Goal: Book appointment/travel/reservation

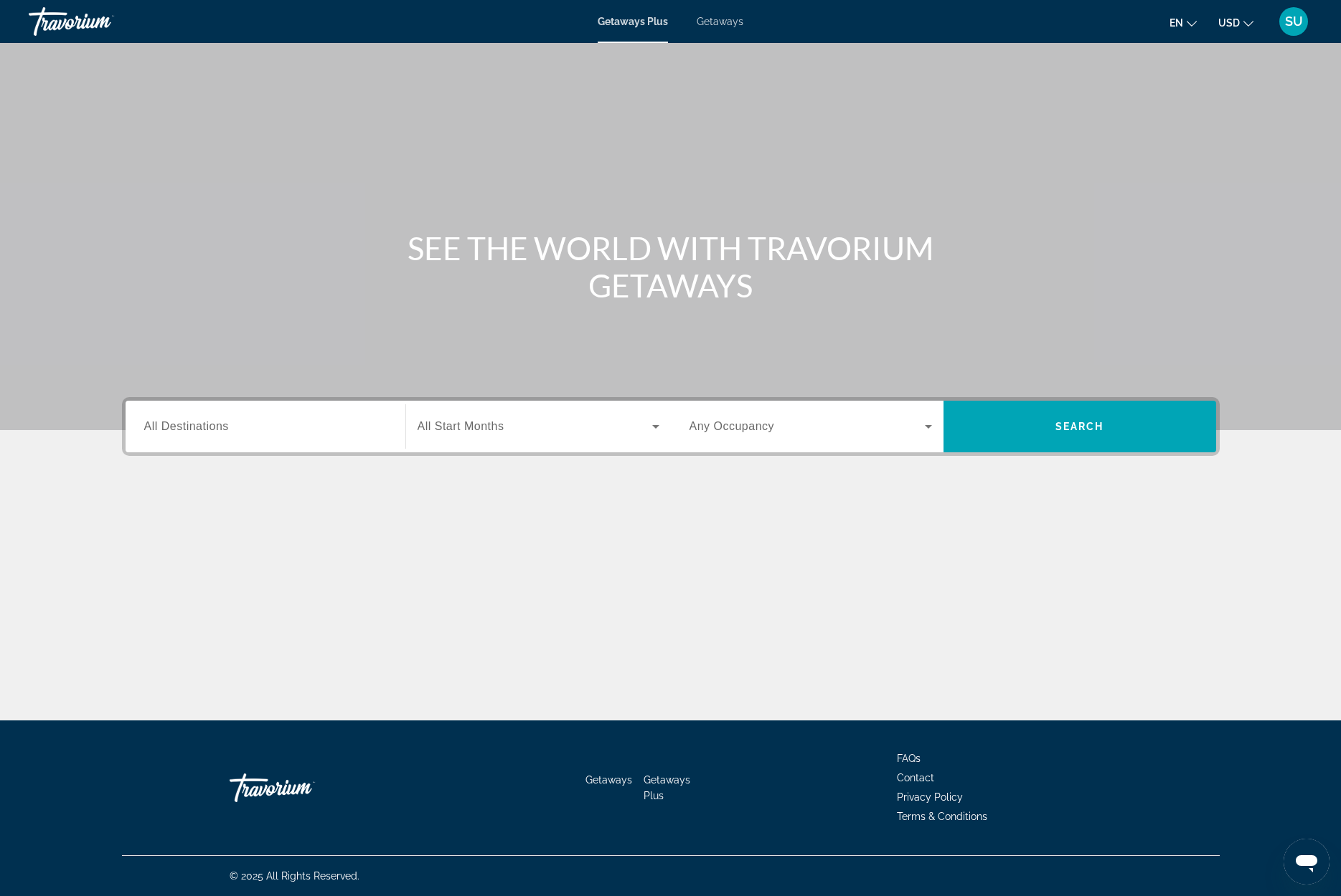
click at [224, 429] on span "All Destinations" at bounding box center [186, 427] width 85 height 12
click at [224, 429] on input "Destination All Destinations" at bounding box center [265, 427] width 242 height 17
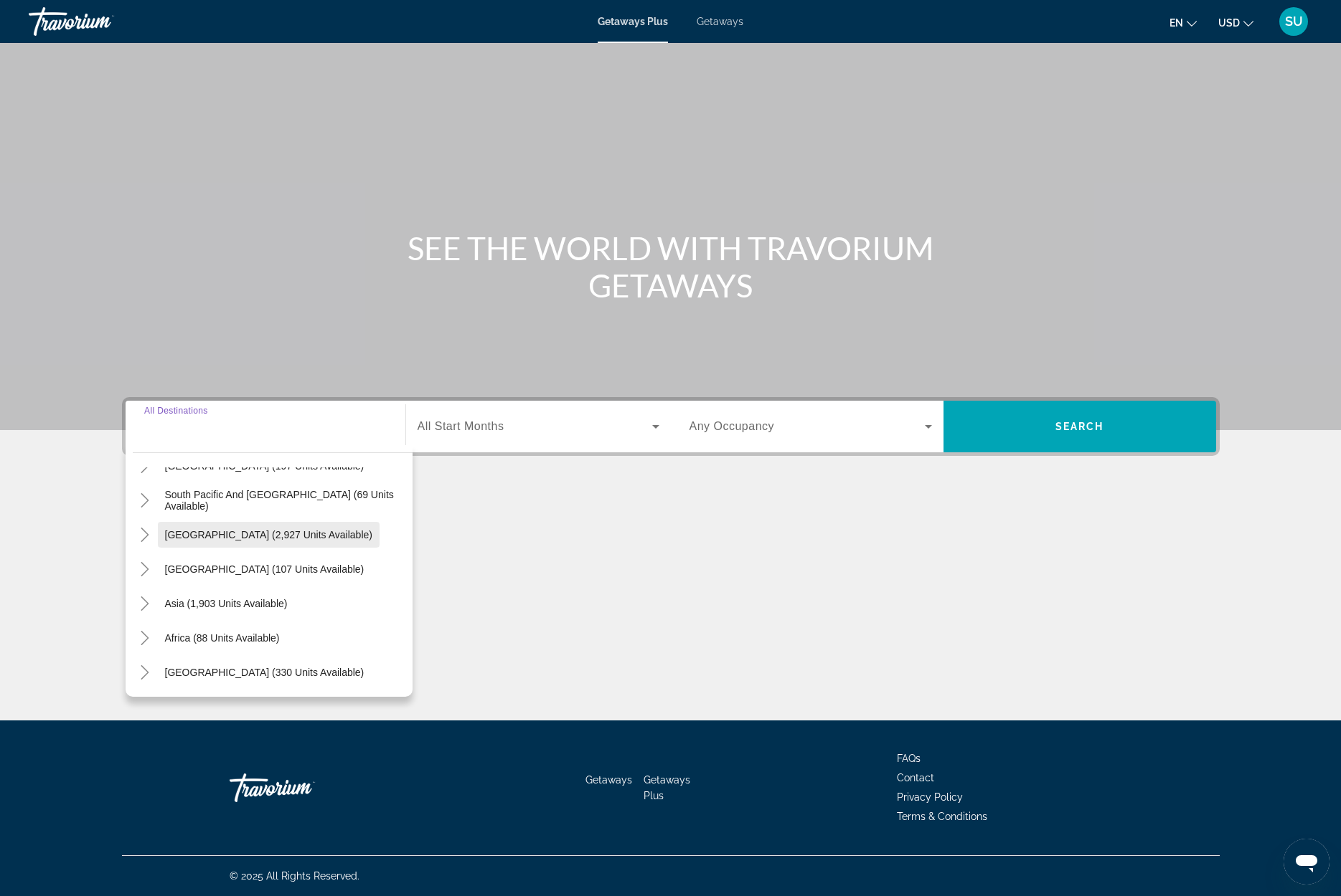
scroll to position [232, 0]
click at [212, 601] on span "Asia (1,903 units available)" at bounding box center [225, 604] width 123 height 12
type input "**********"
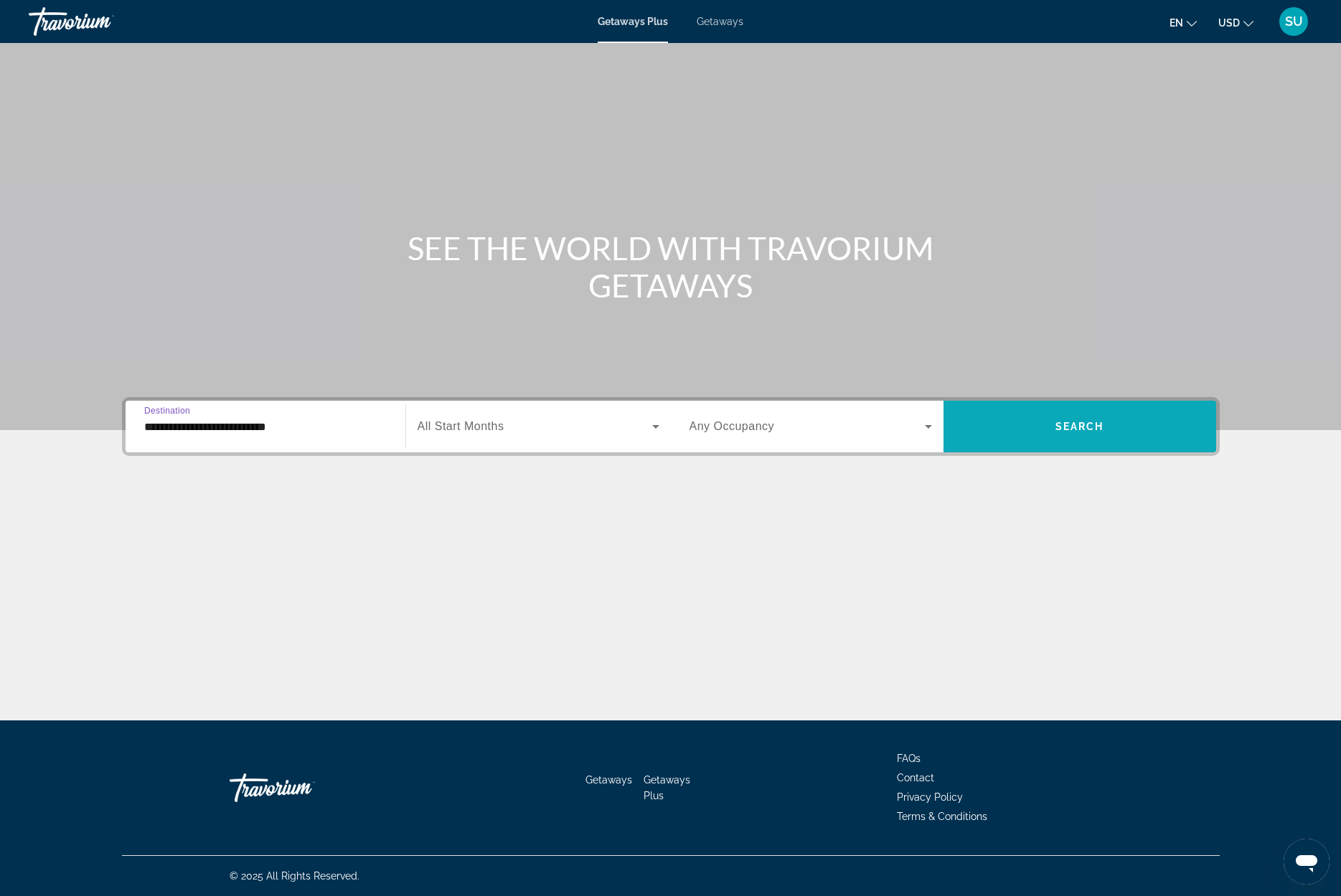
click at [1149, 427] on span "Search widget" at bounding box center [1079, 427] width 272 height 35
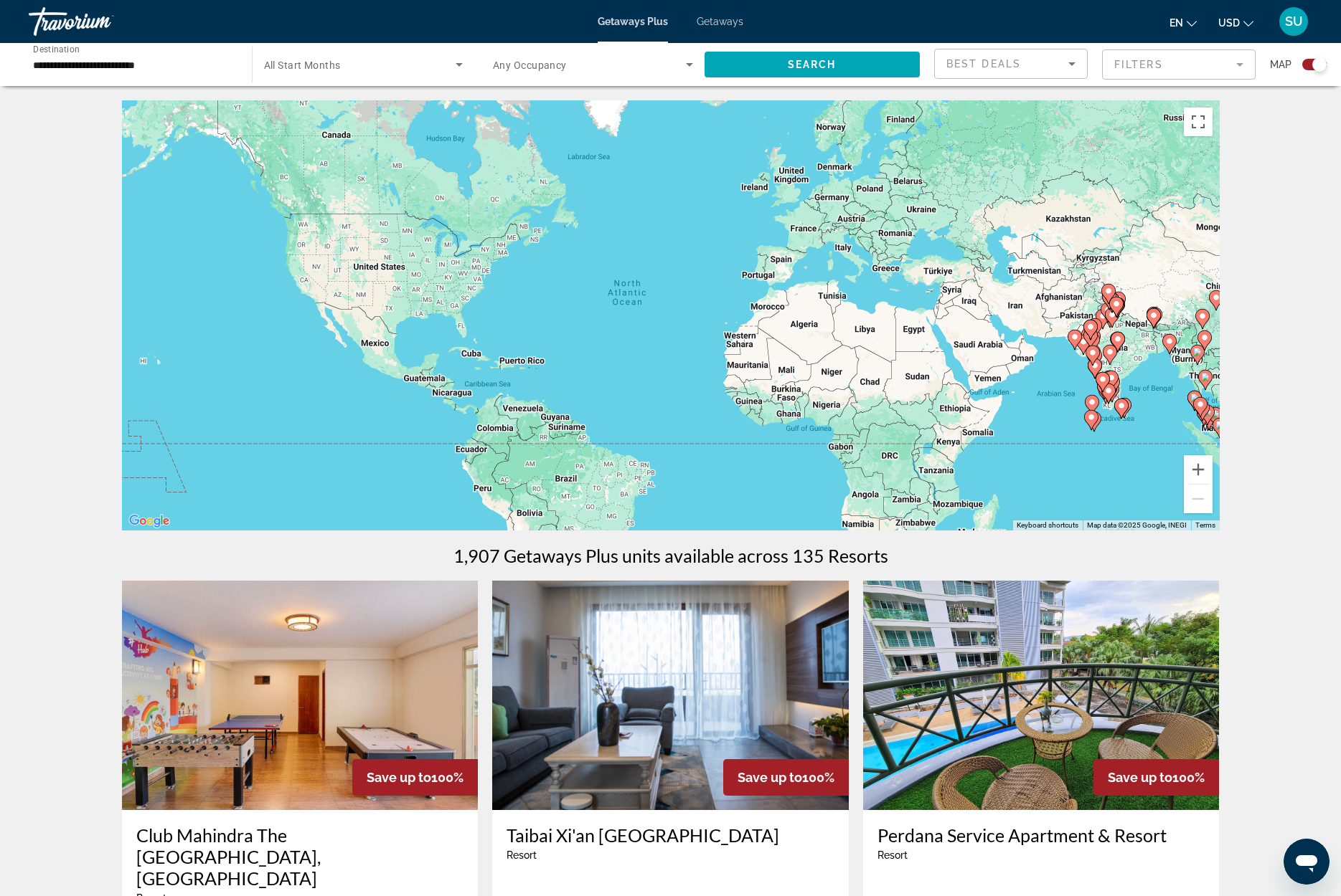
click at [61, 65] on input "**********" at bounding box center [133, 65] width 200 height 17
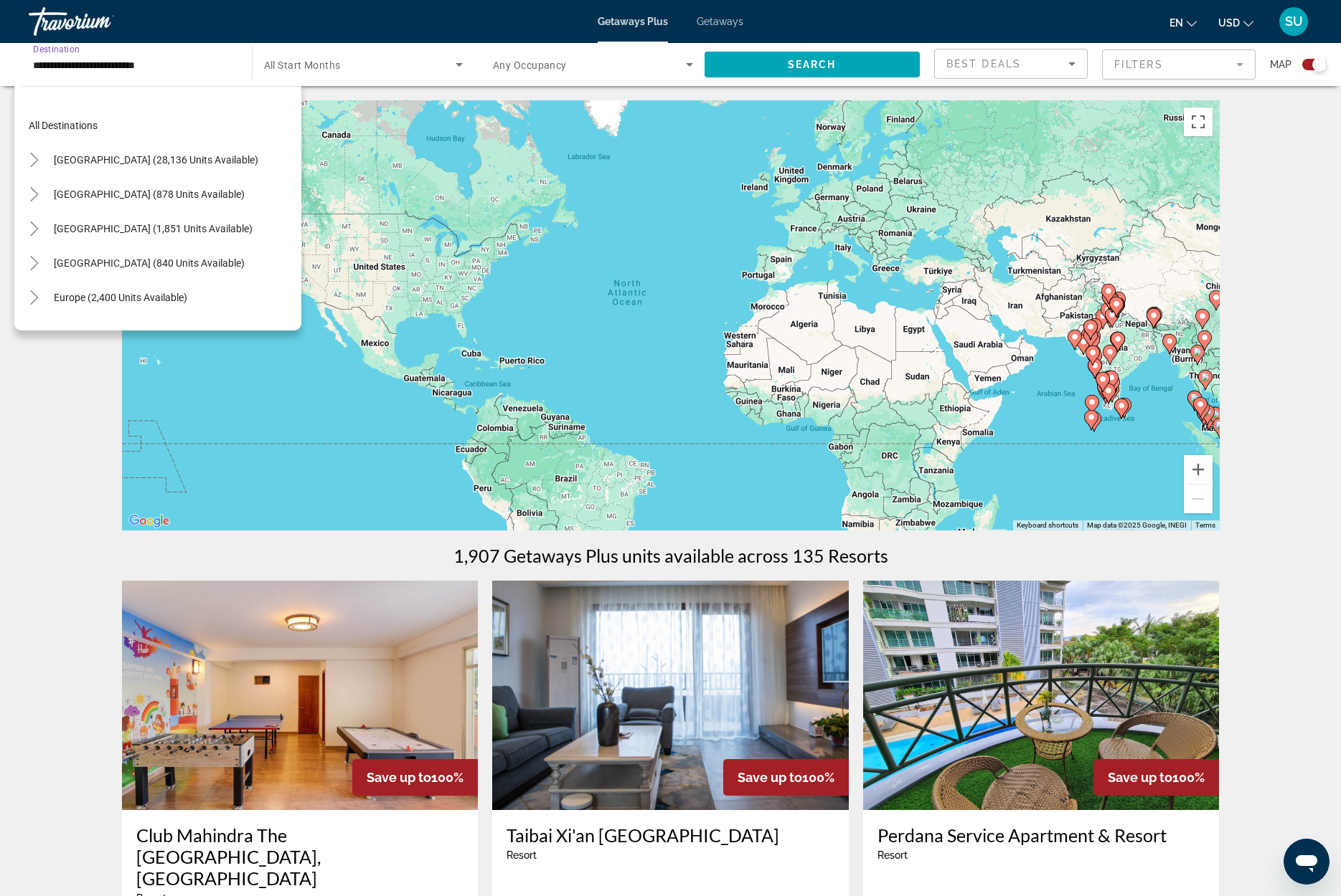
scroll to position [257, 0]
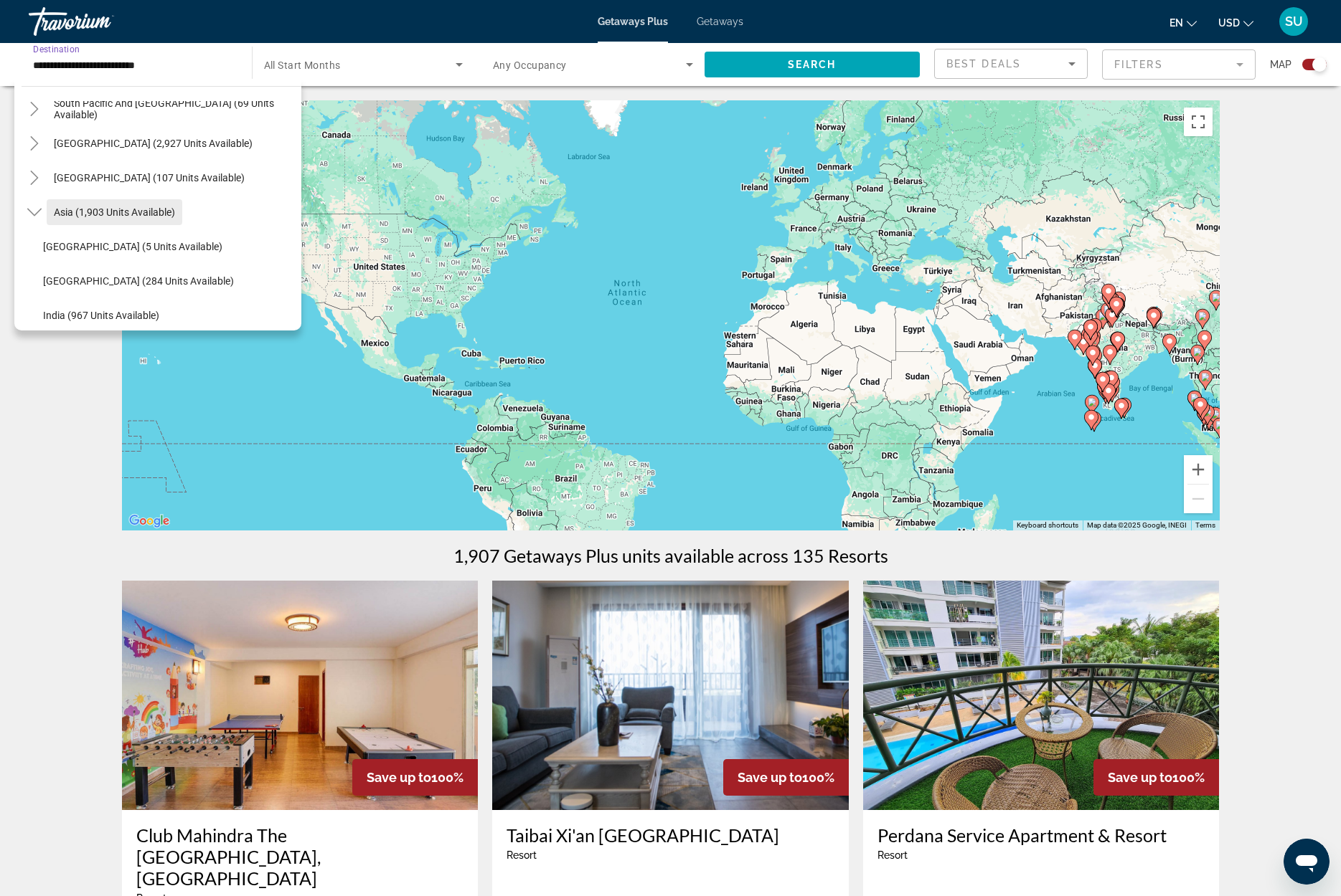
click at [127, 211] on span "Asia (1,903 units available)" at bounding box center [115, 212] width 122 height 12
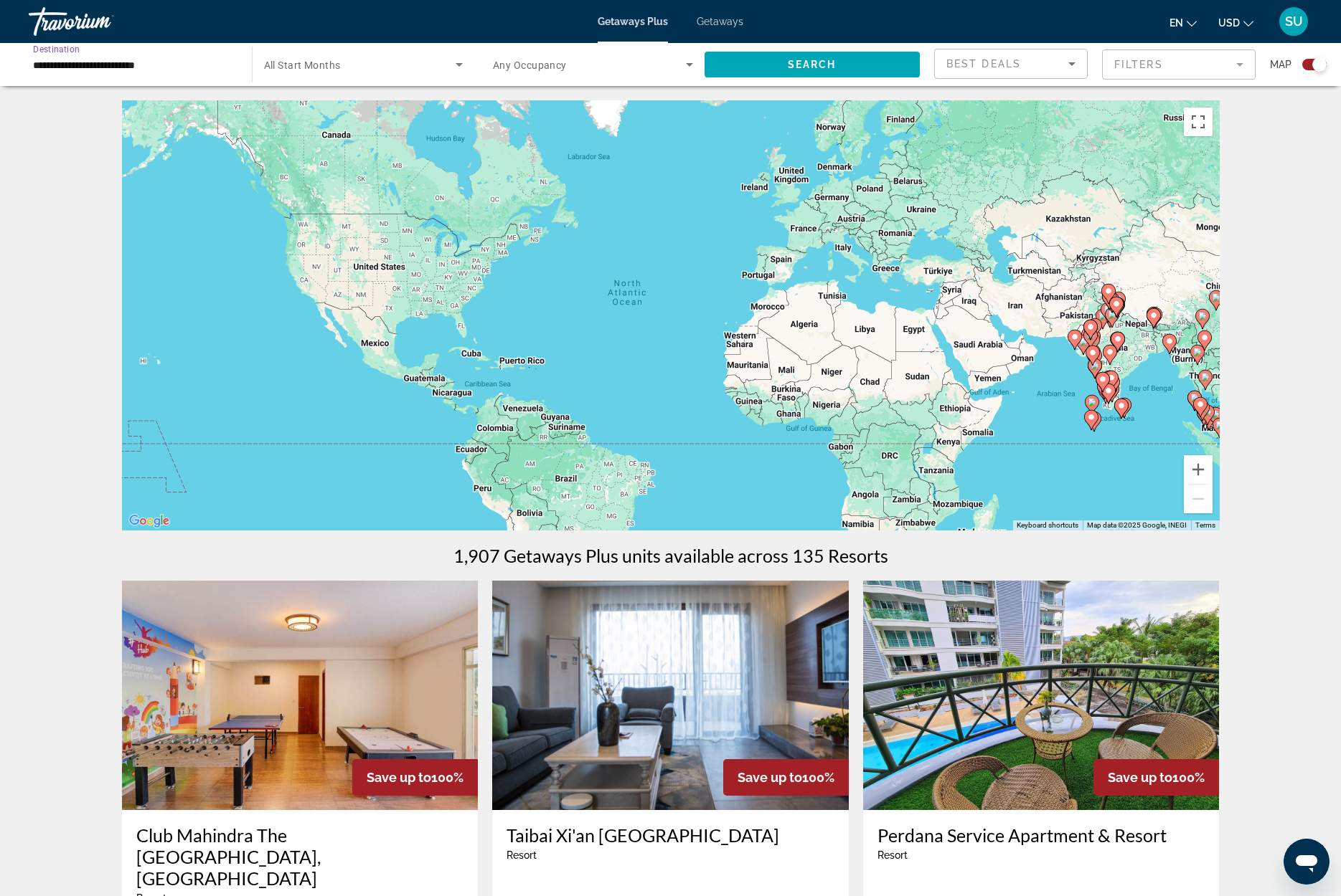
click at [86, 67] on input "**********" at bounding box center [133, 65] width 200 height 17
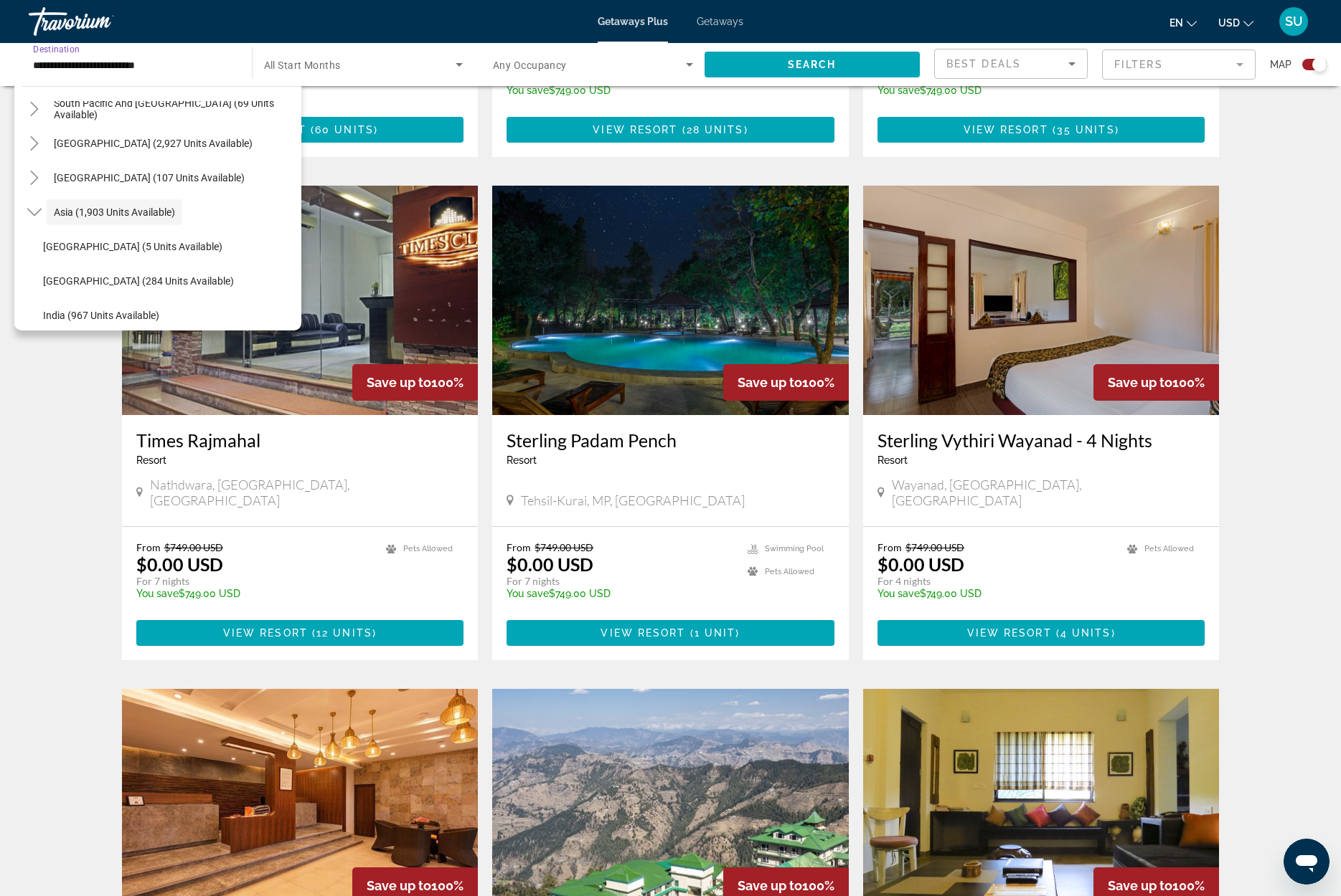
scroll to position [944, 0]
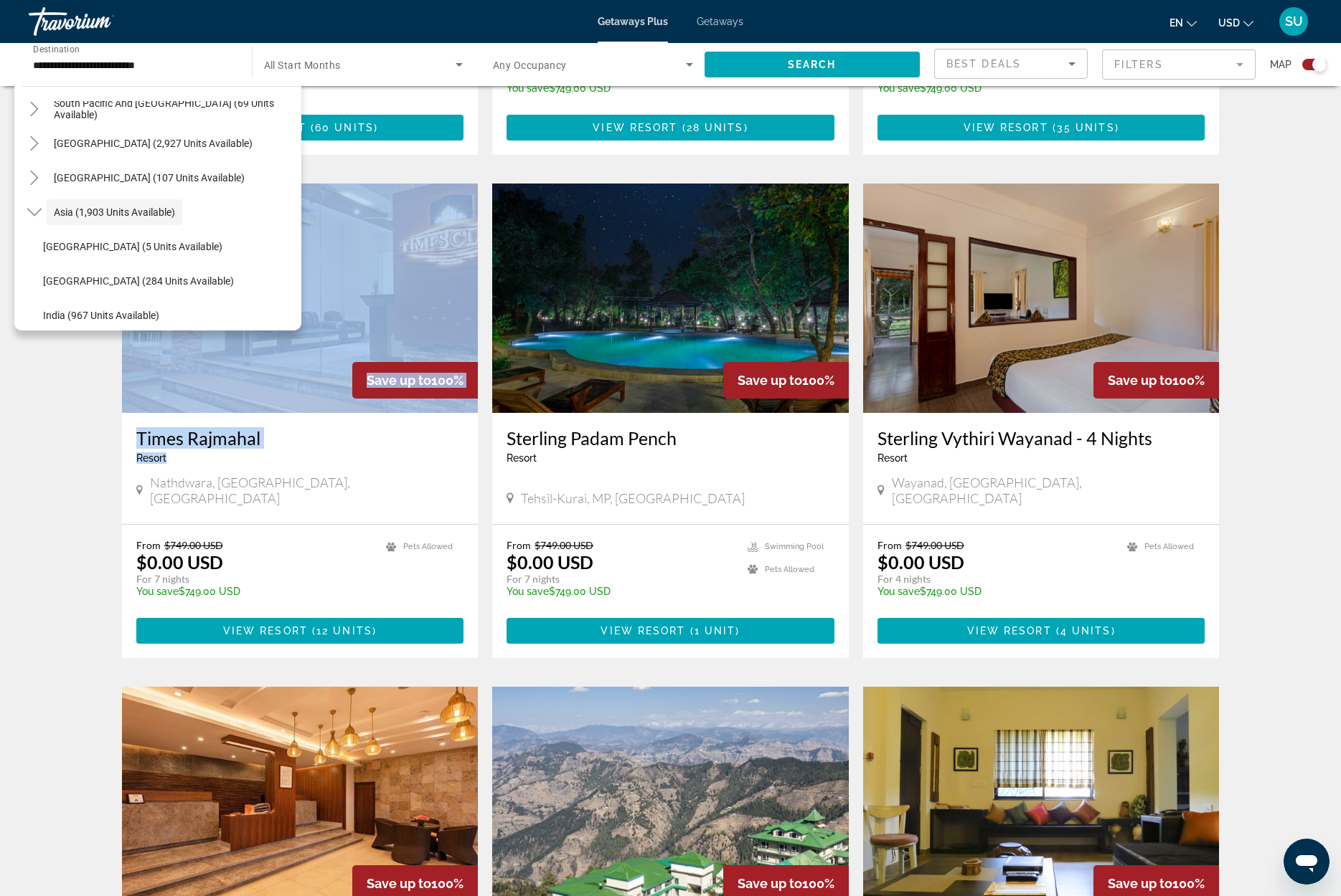
drag, startPoint x: 39, startPoint y: 427, endPoint x: 70, endPoint y: 421, distance: 31.6
click at [39, 426] on div "← Move left → Move right ↑ Move up ↓ Move down + Zoom in - Zoom out Home Jump l…" at bounding box center [670, 432] width 1341 height 2549
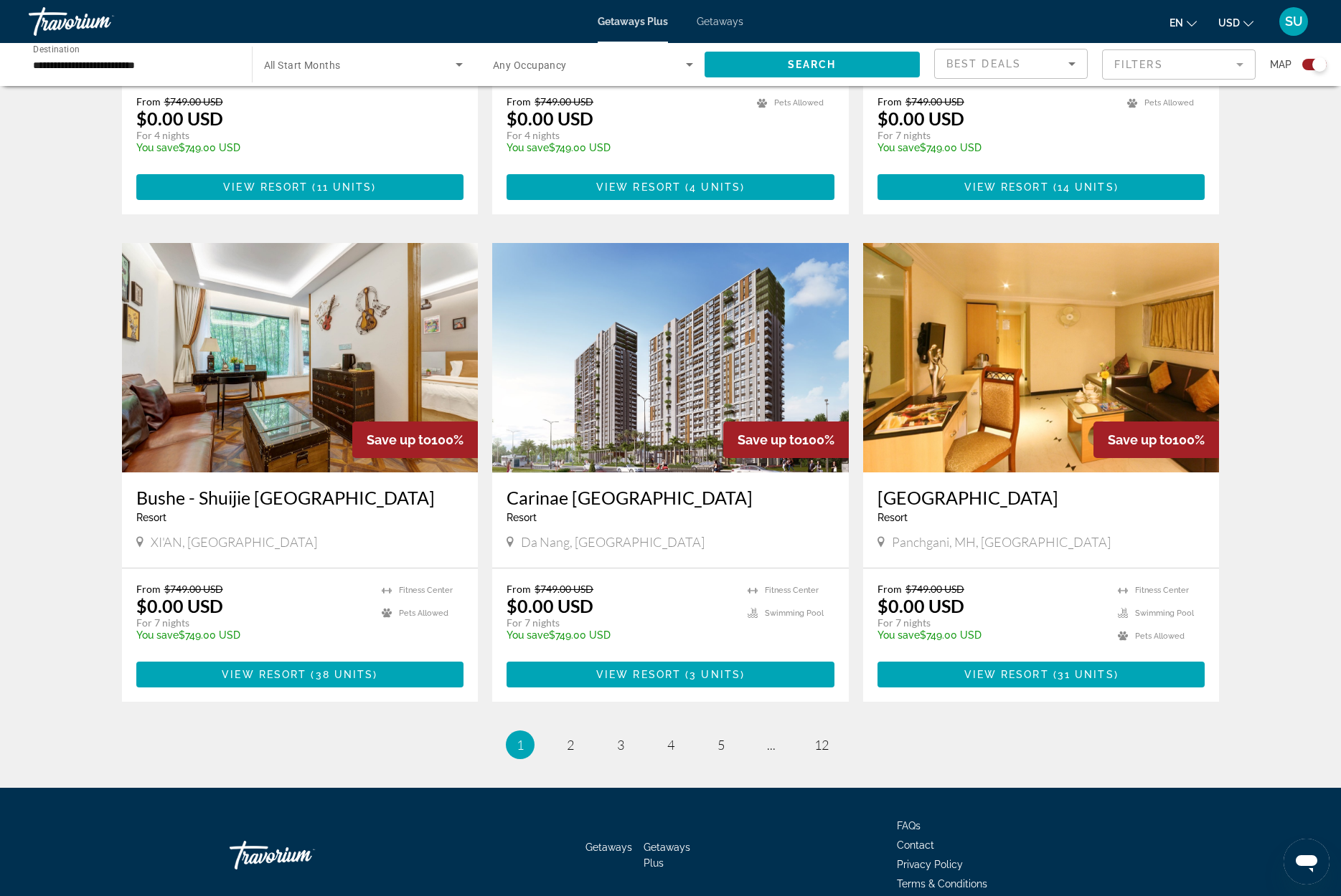
scroll to position [1890, 0]
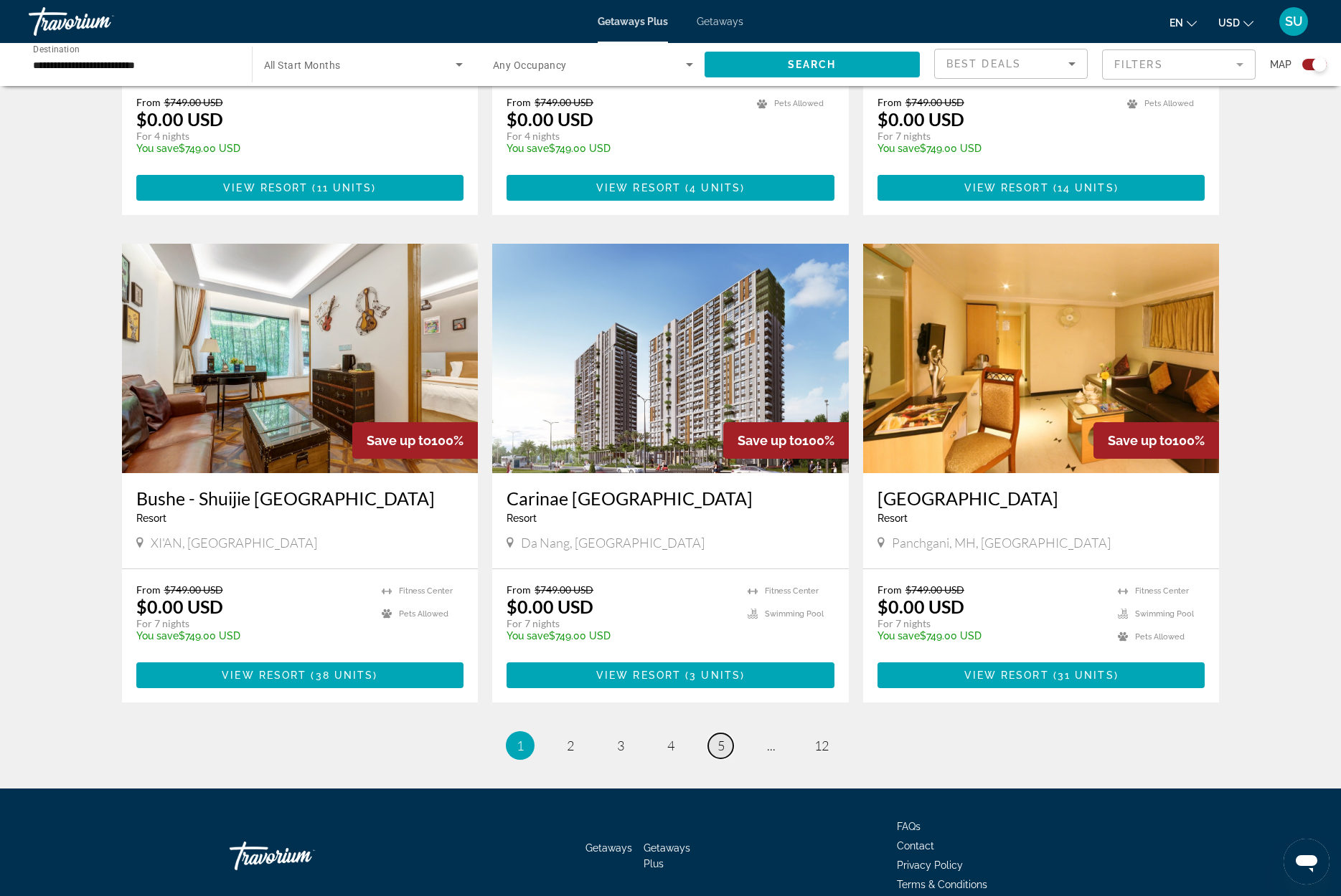
click at [711, 734] on link "page 5" at bounding box center [720, 746] width 25 height 25
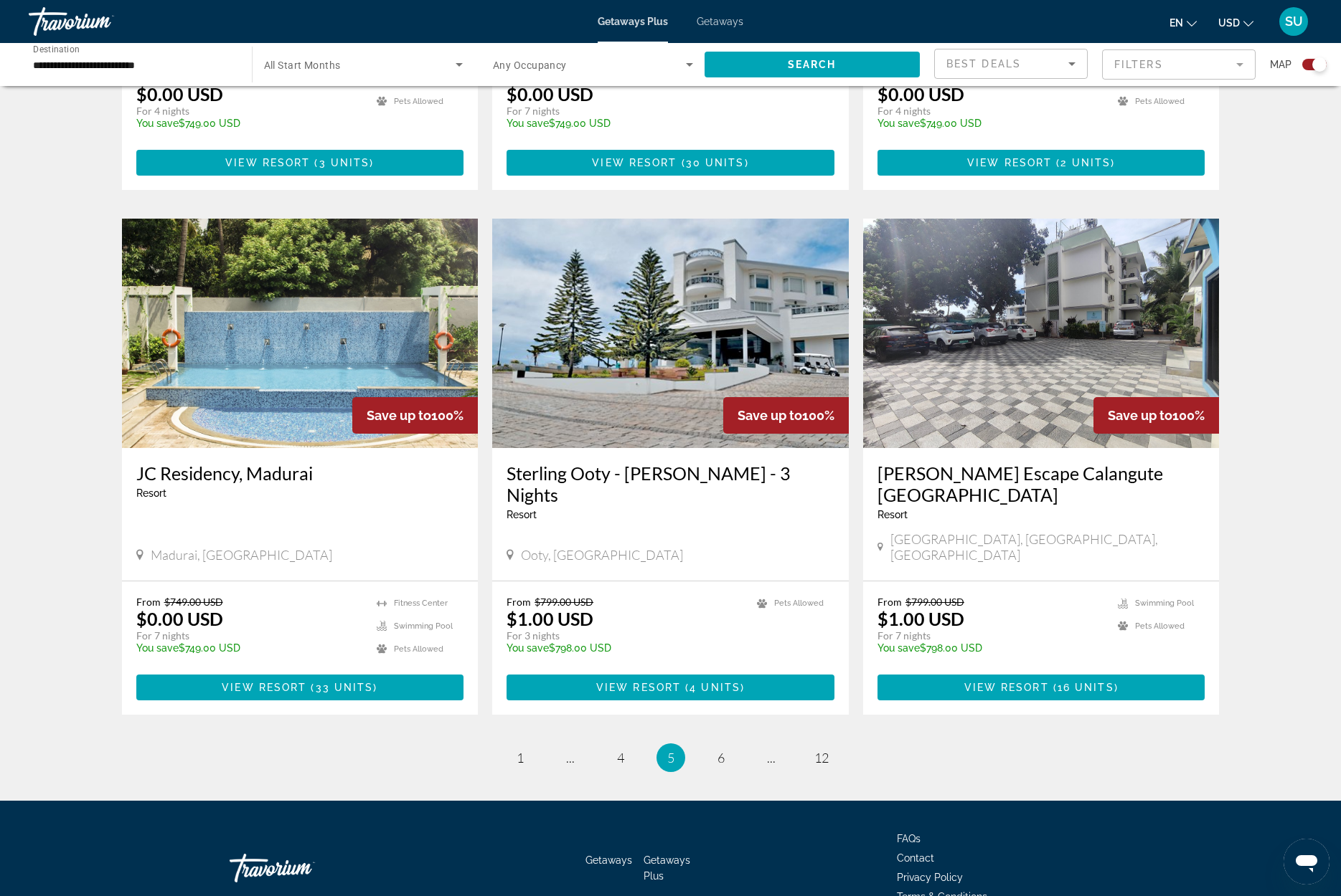
scroll to position [1880, 0]
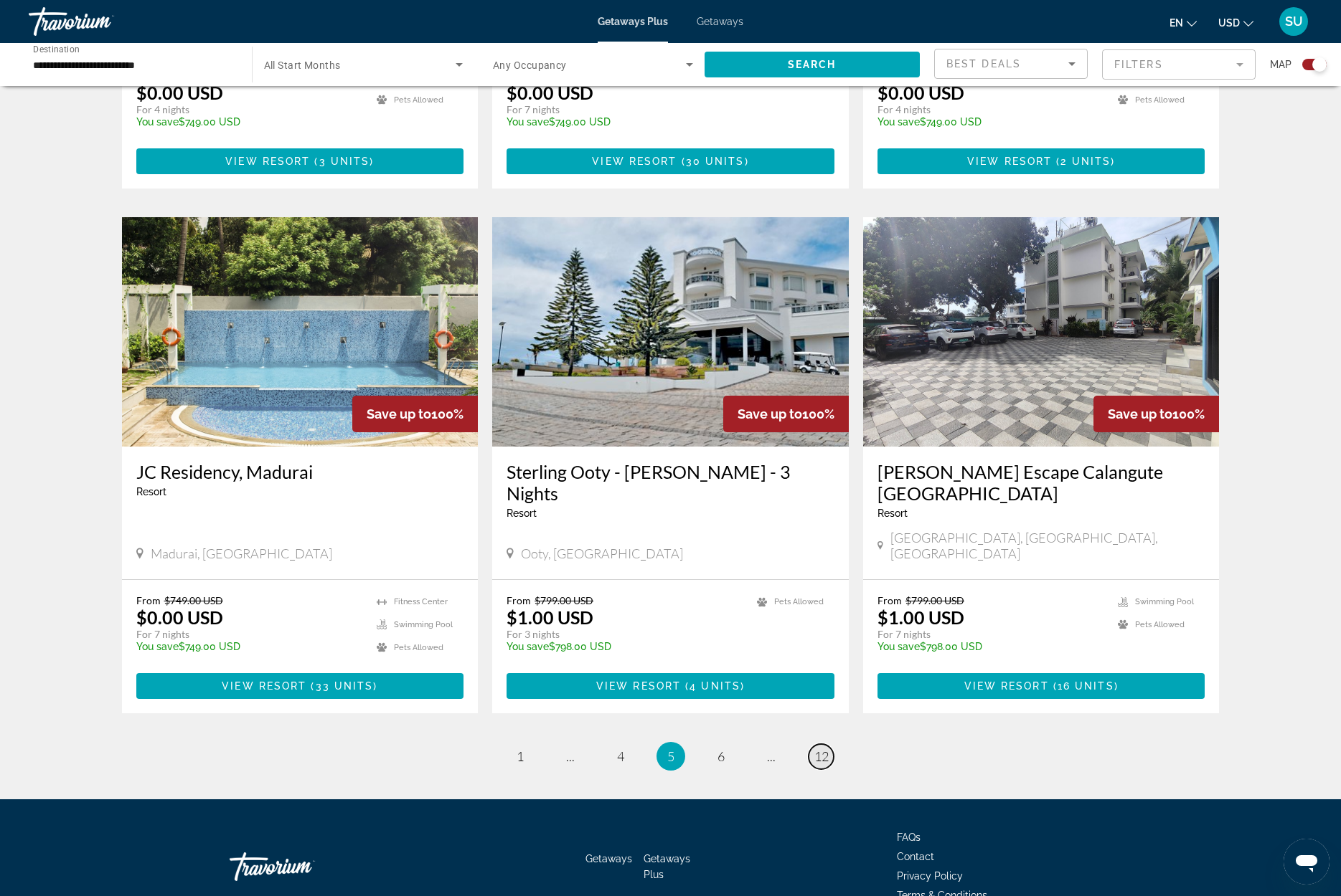
click at [821, 748] on span "12" at bounding box center [822, 756] width 14 height 16
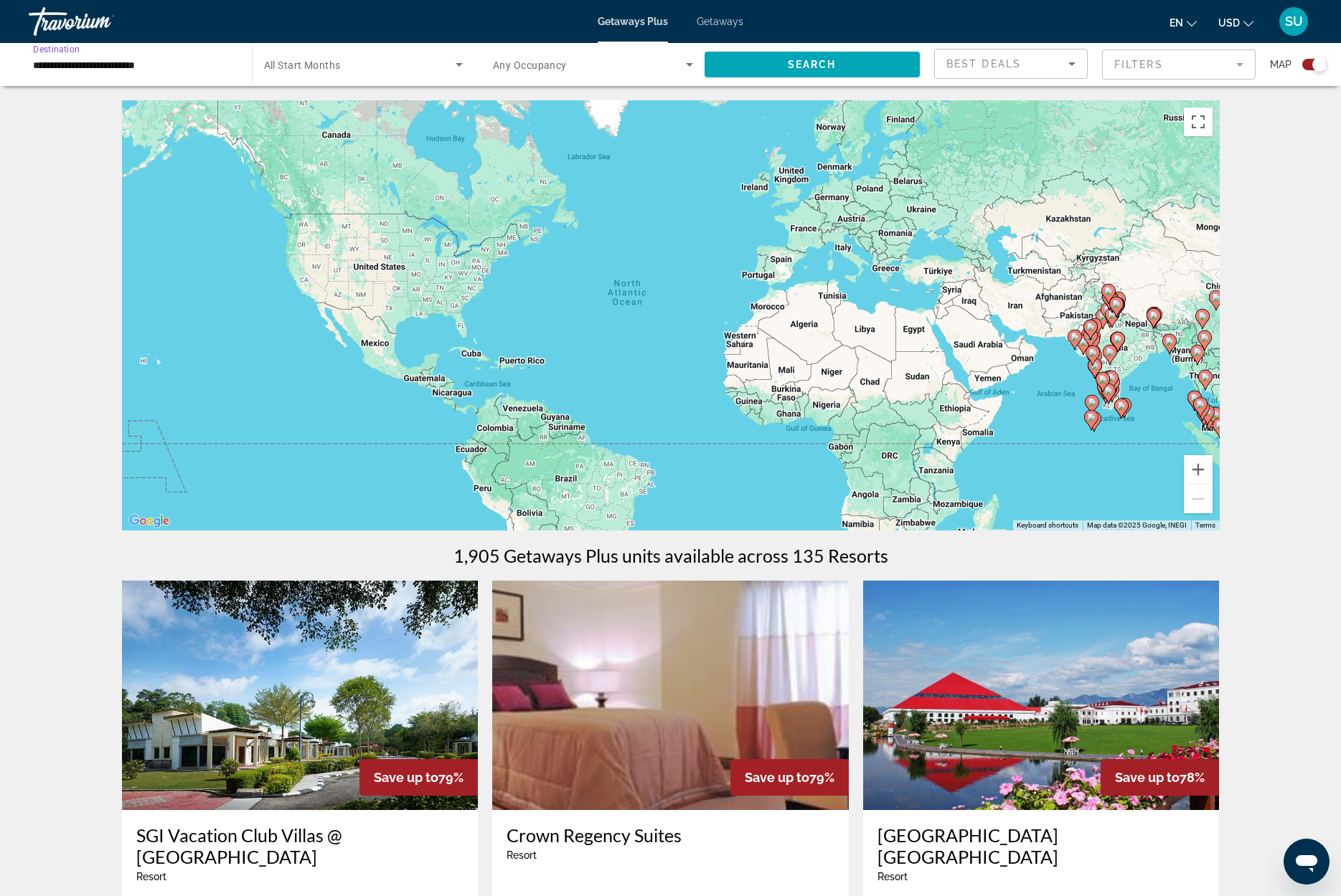
click at [84, 64] on input "**********" at bounding box center [133, 65] width 200 height 17
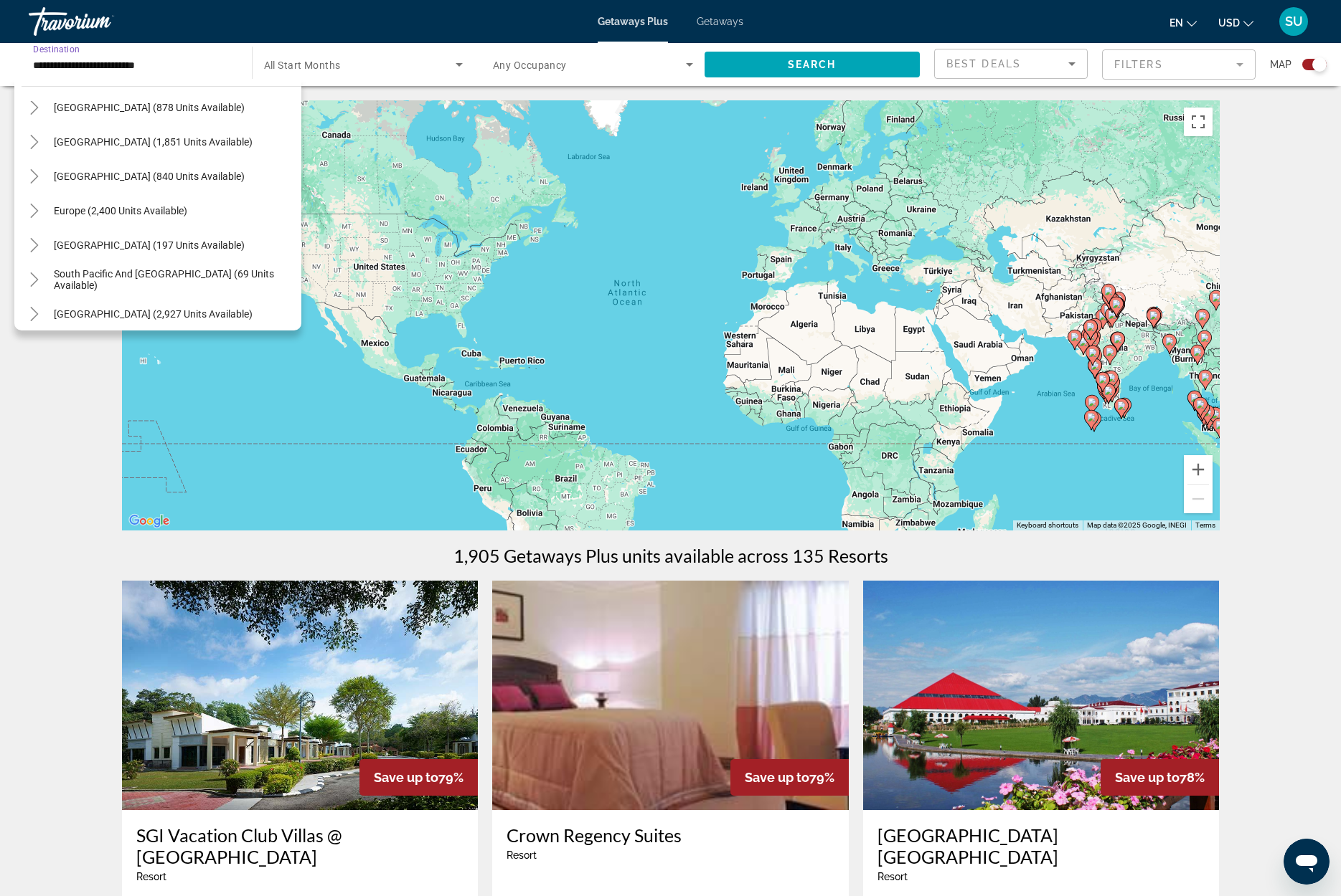
scroll to position [86, 0]
click at [85, 208] on span "Europe (2,400 units available)" at bounding box center [121, 211] width 134 height 12
type input "**********"
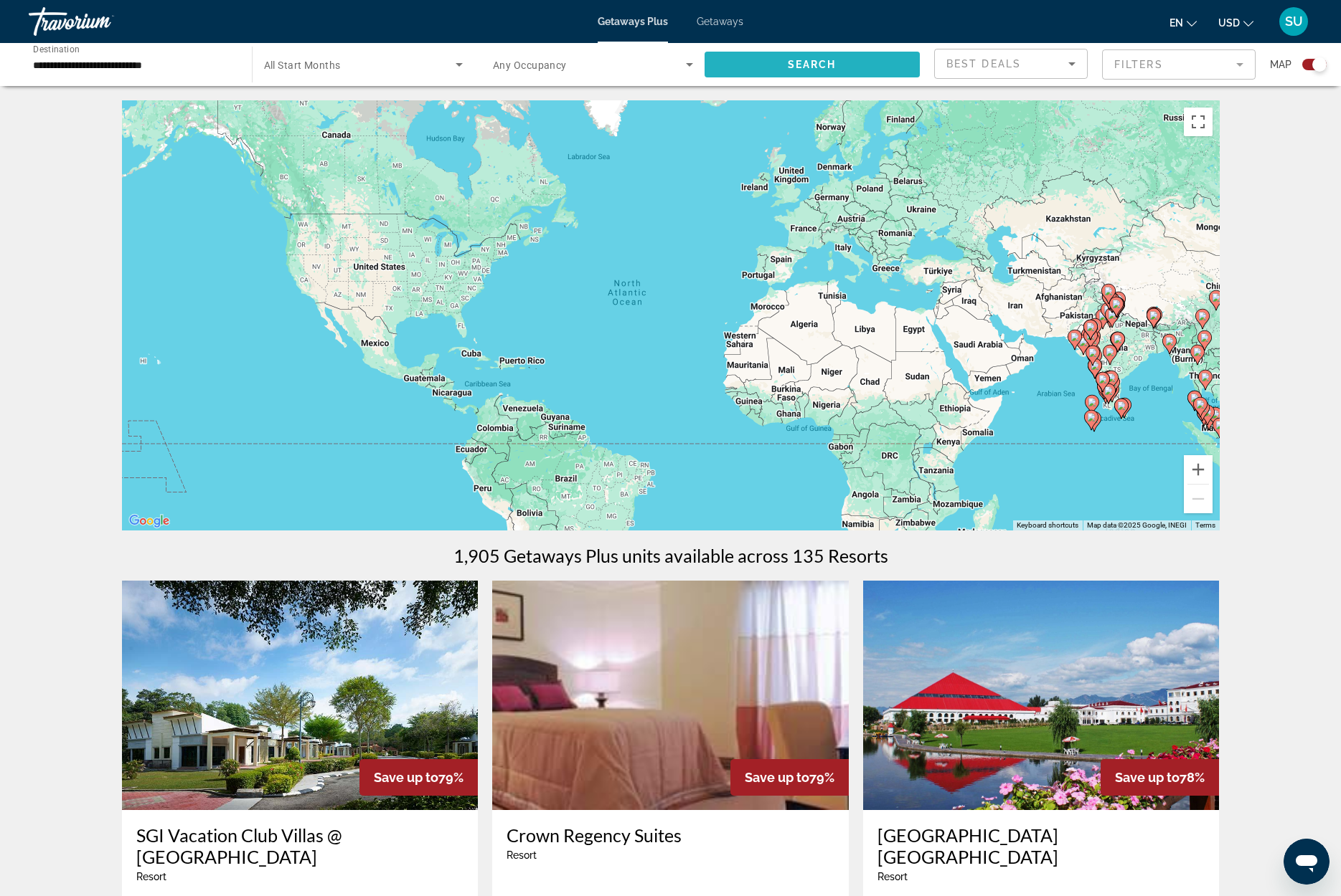
click at [905, 58] on span "Search widget" at bounding box center [813, 64] width 216 height 35
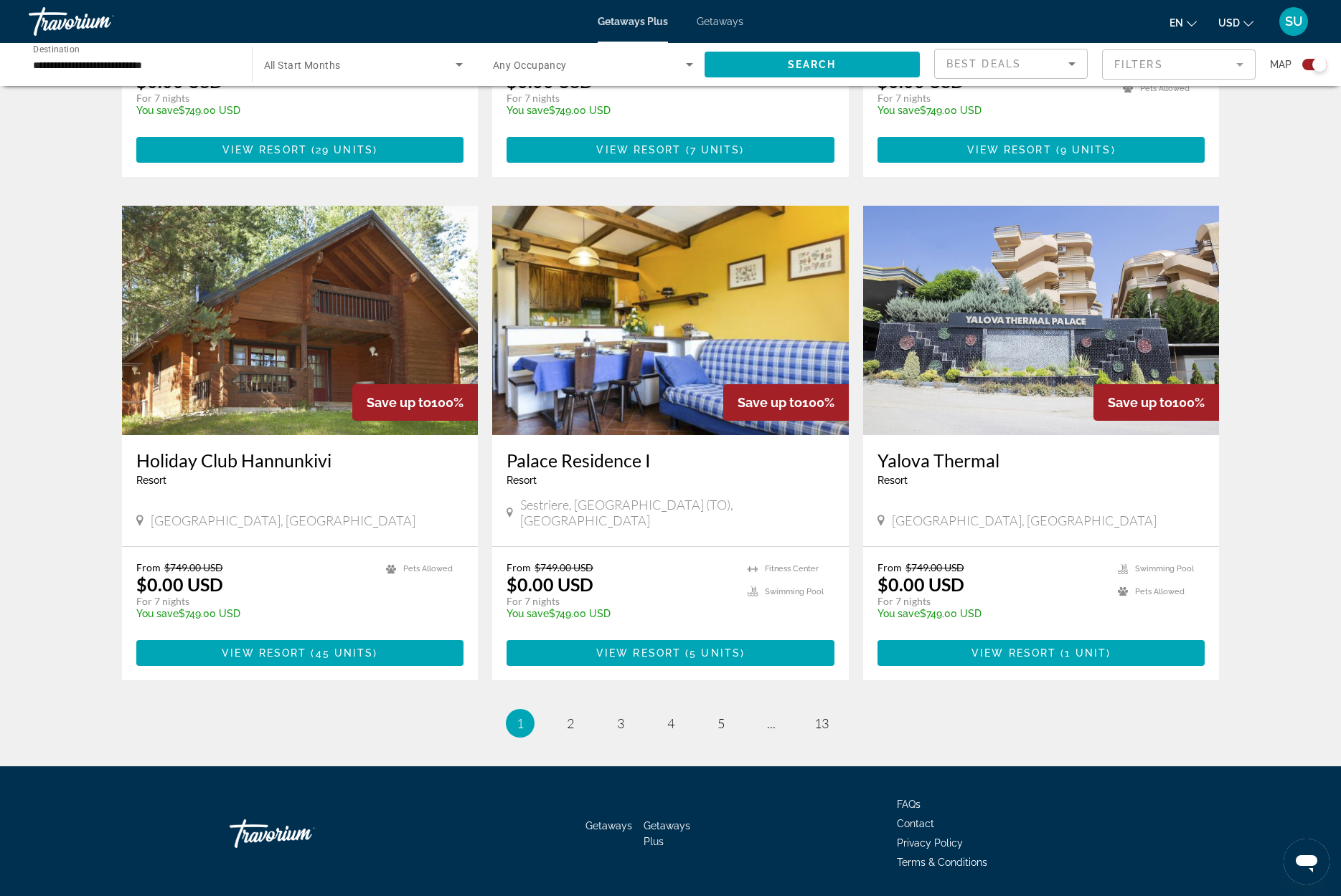
scroll to position [1869, 0]
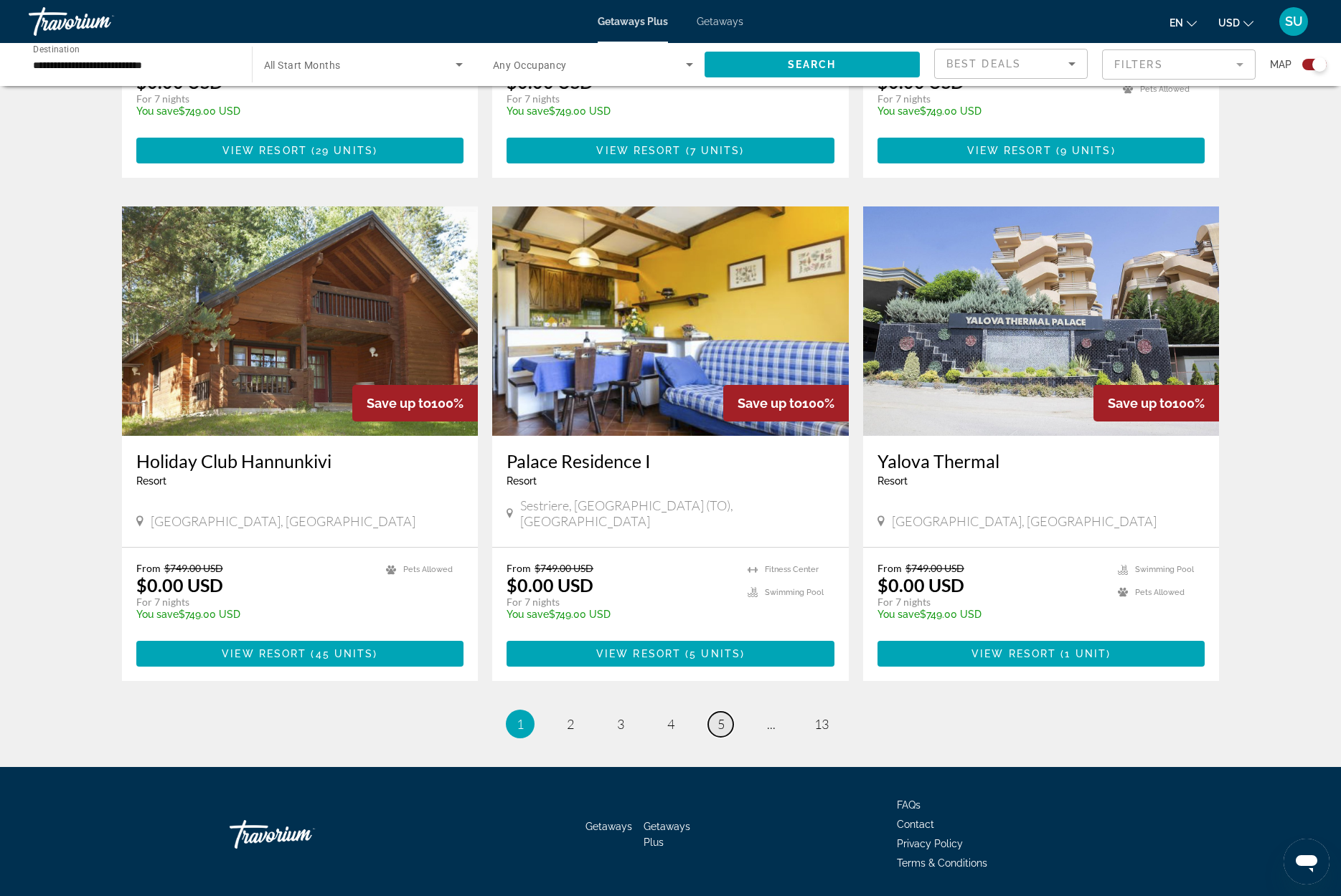
click at [724, 717] on span "5" at bounding box center [720, 725] width 7 height 16
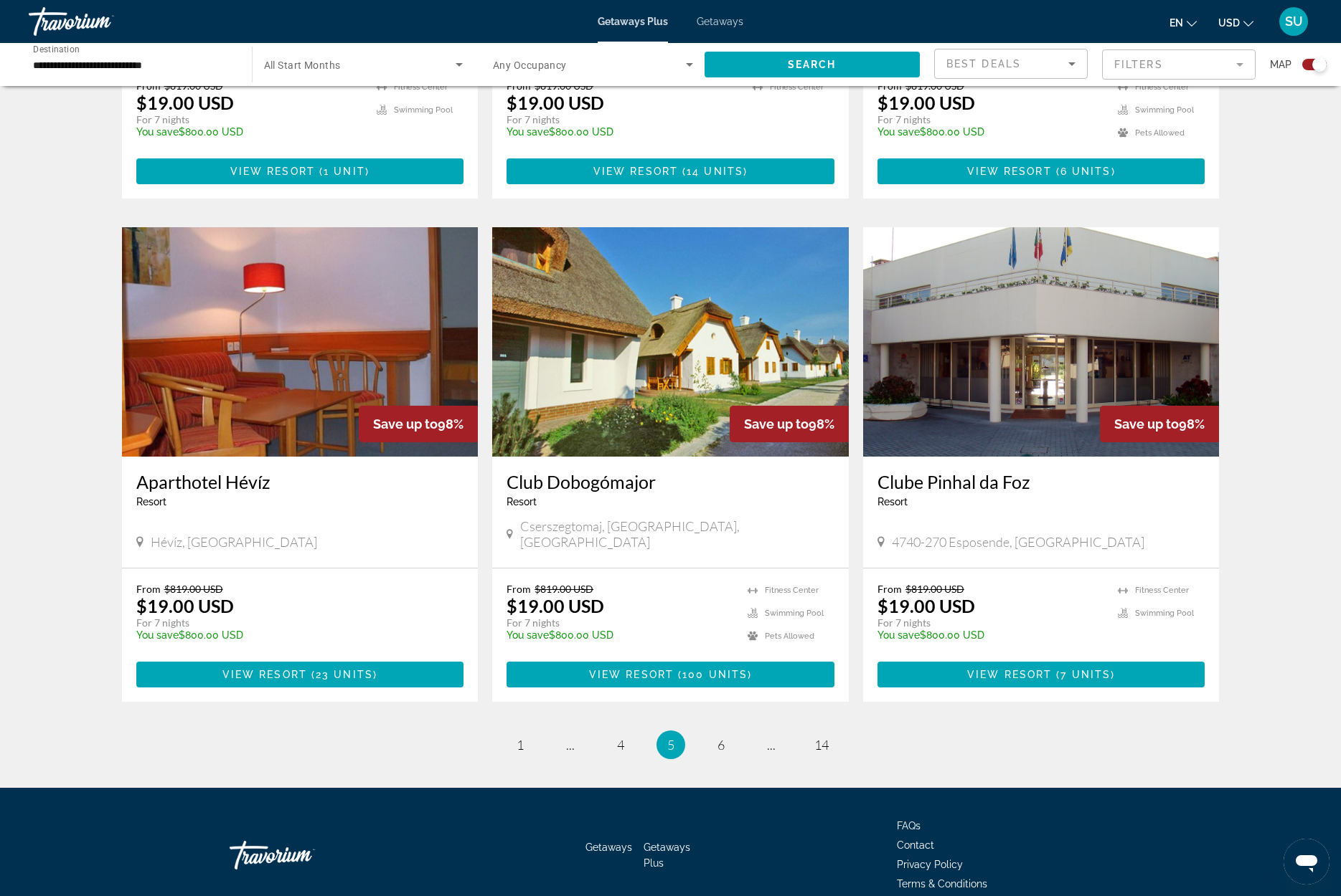
scroll to position [1869, 0]
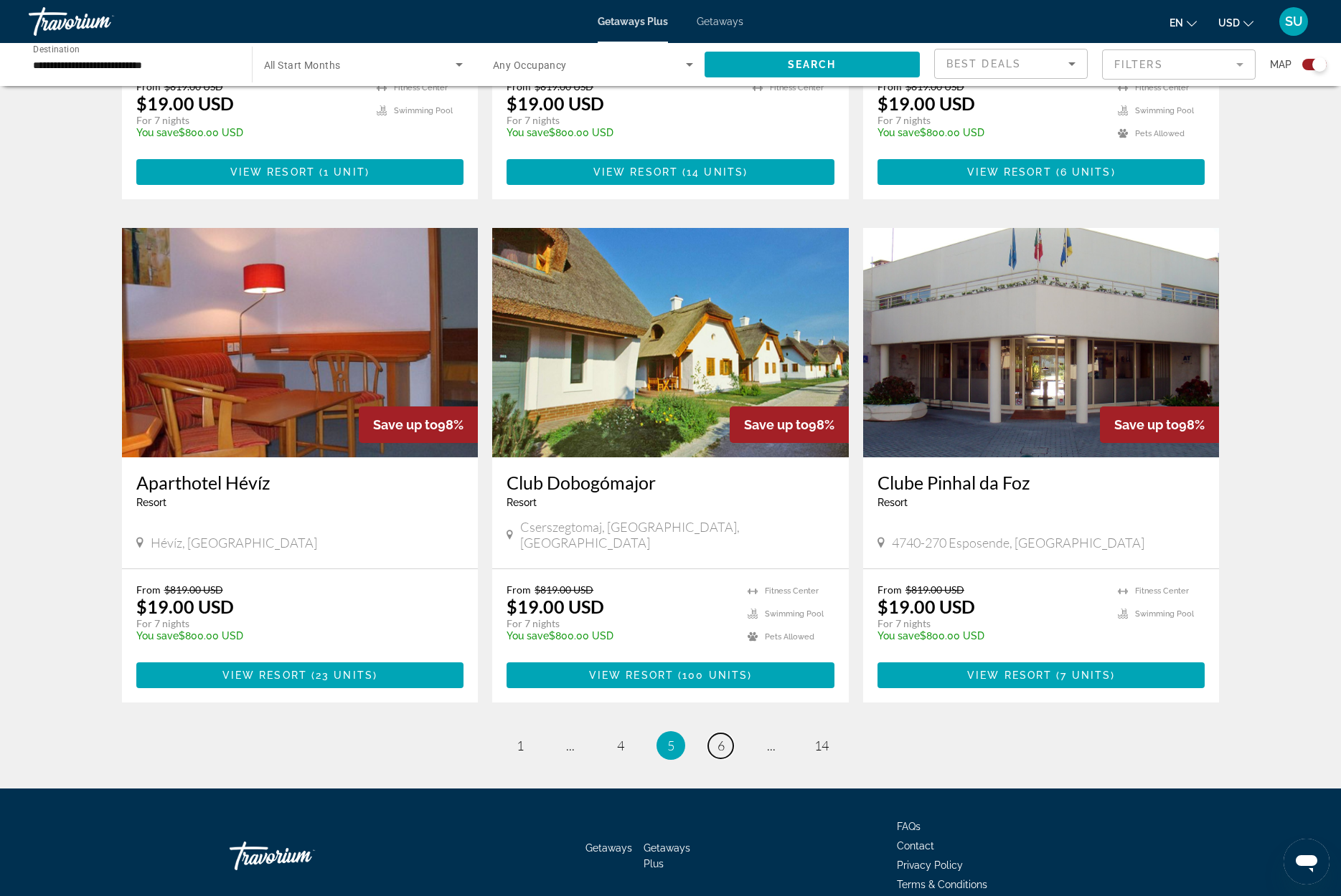
click at [722, 738] on span "6" at bounding box center [720, 746] width 7 height 16
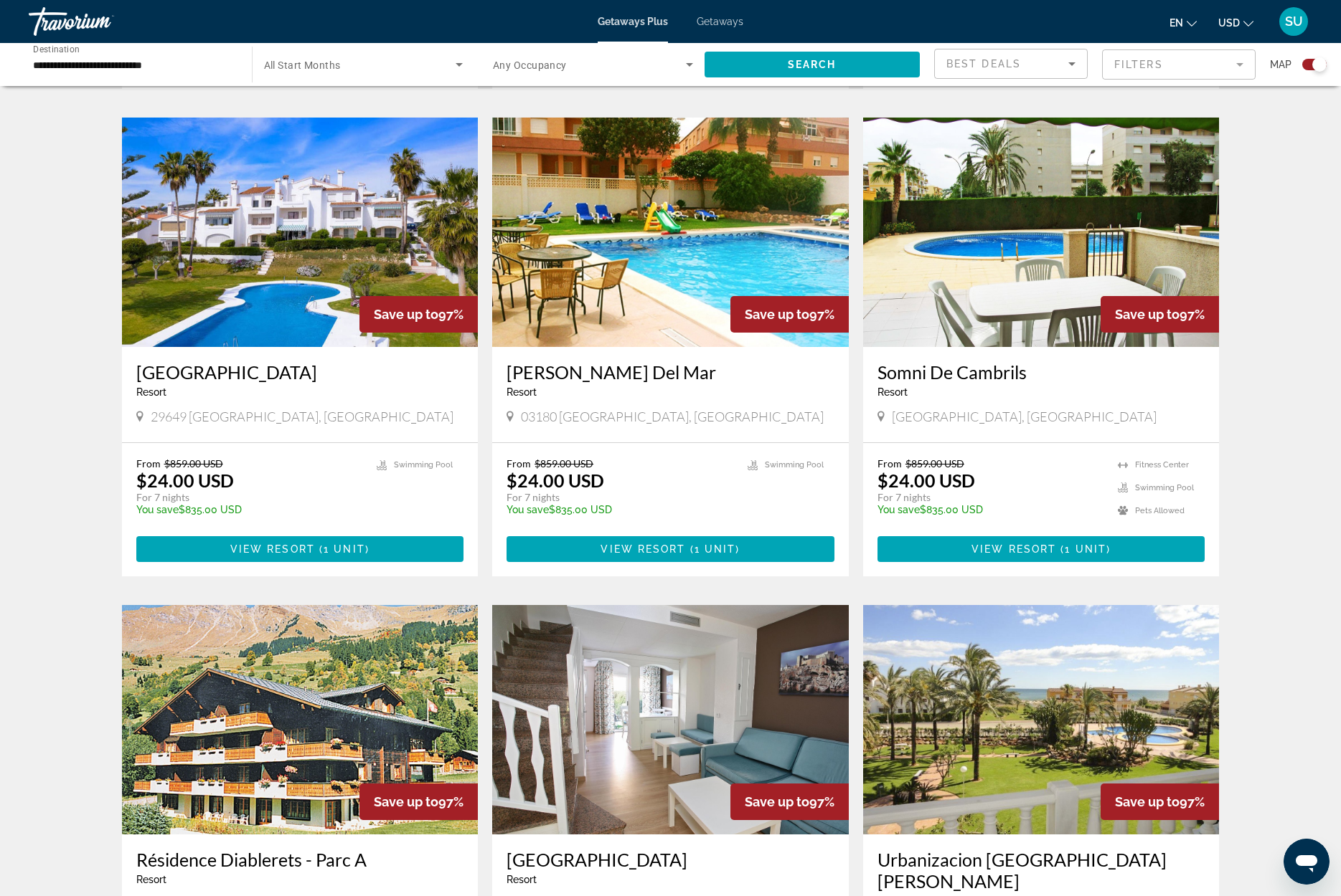
scroll to position [1456, 0]
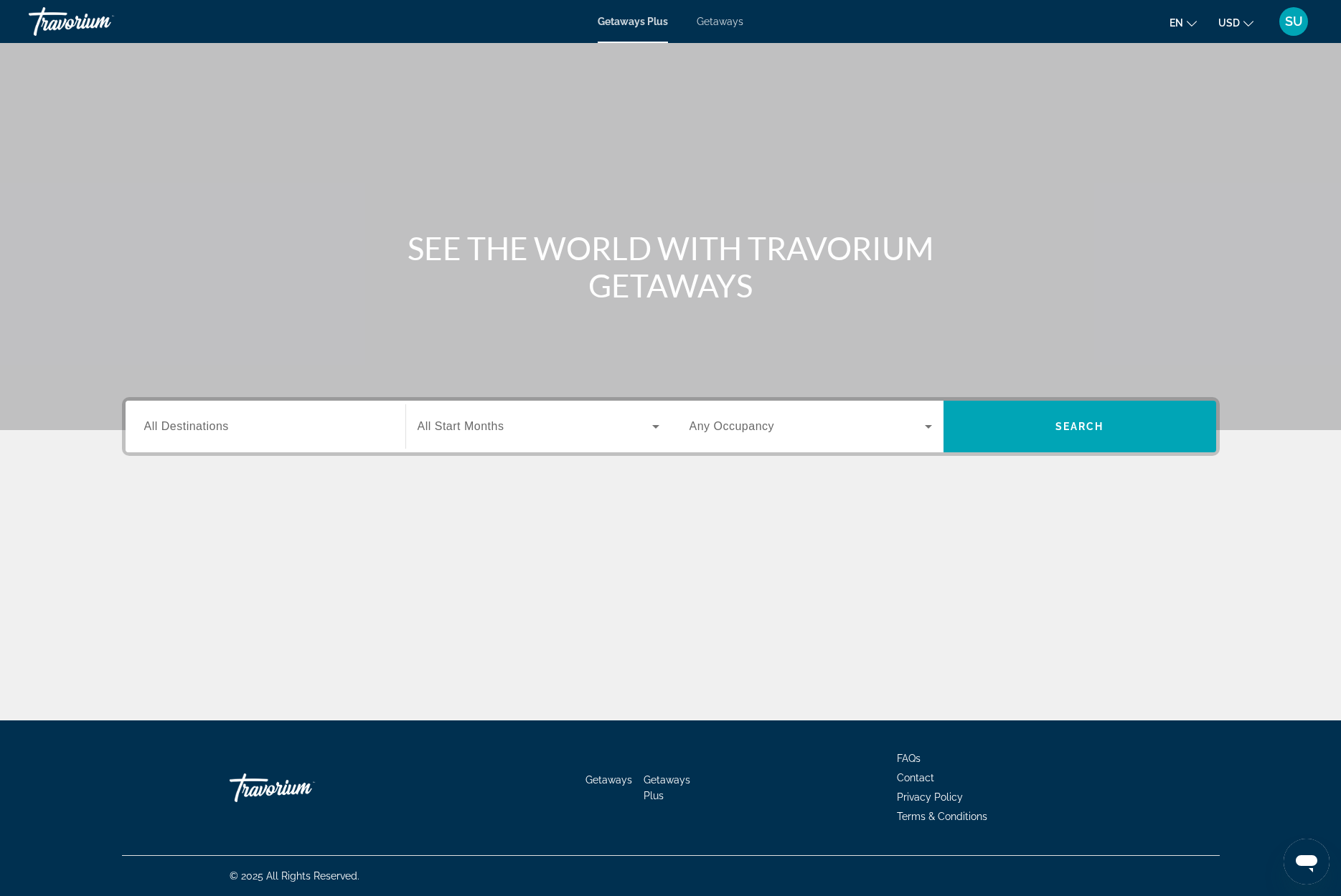
click at [213, 429] on span "All Destinations" at bounding box center [186, 427] width 85 height 12
click at [213, 429] on input "Destination All Destinations" at bounding box center [265, 427] width 242 height 17
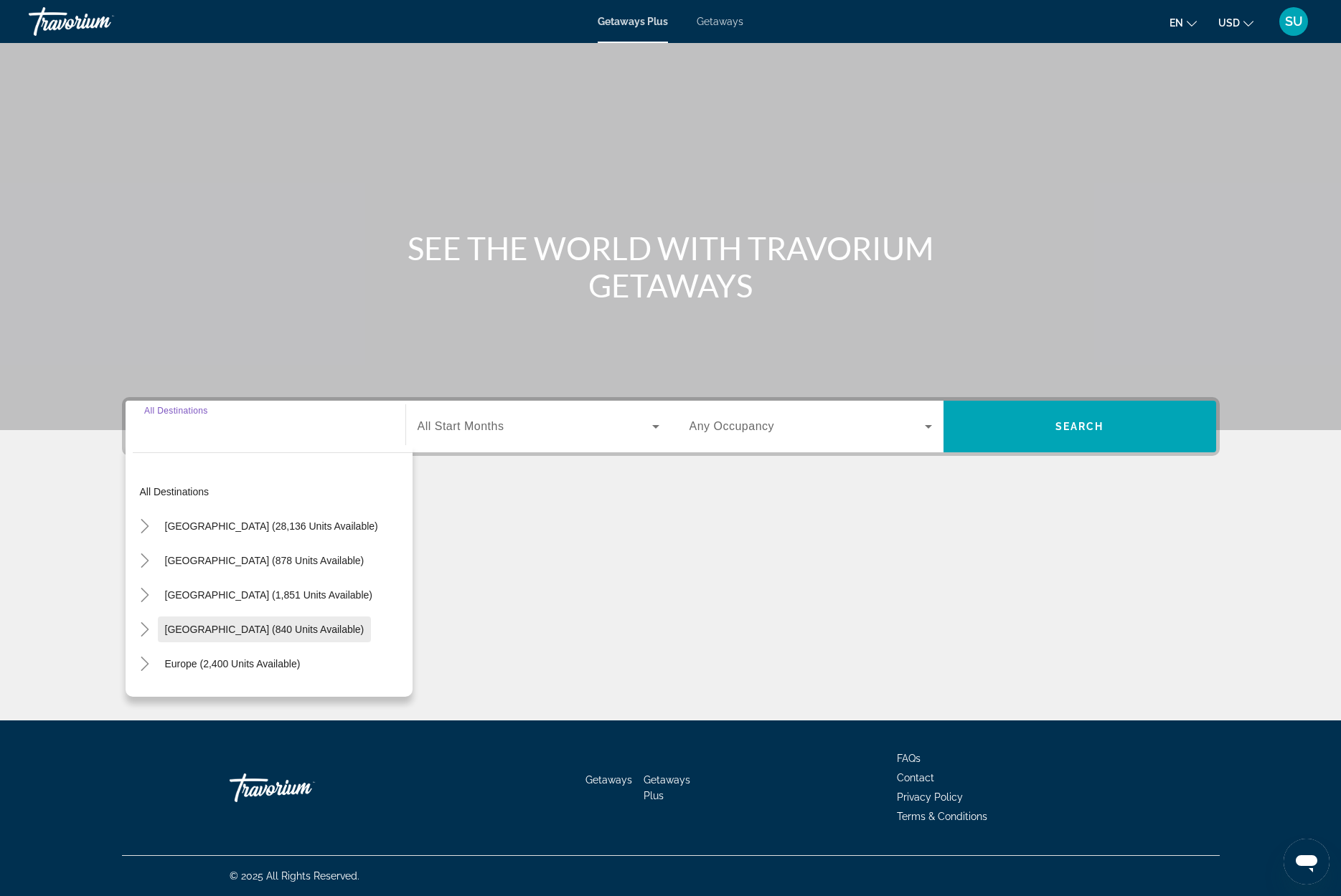
click at [251, 633] on span "[GEOGRAPHIC_DATA] (840 units available)" at bounding box center [264, 630] width 199 height 12
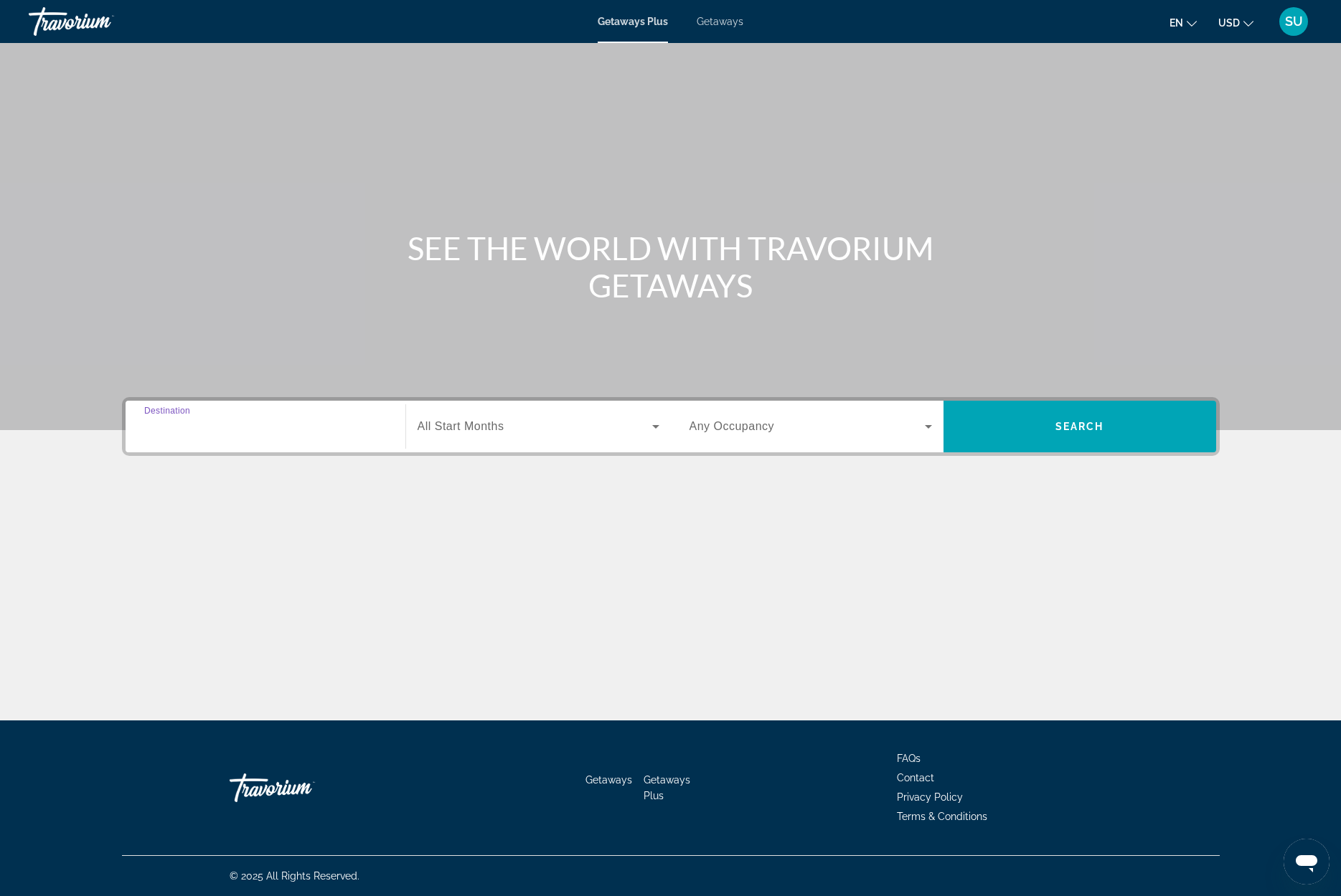
type input "**********"
click at [174, 425] on input "**********" at bounding box center [265, 427] width 242 height 17
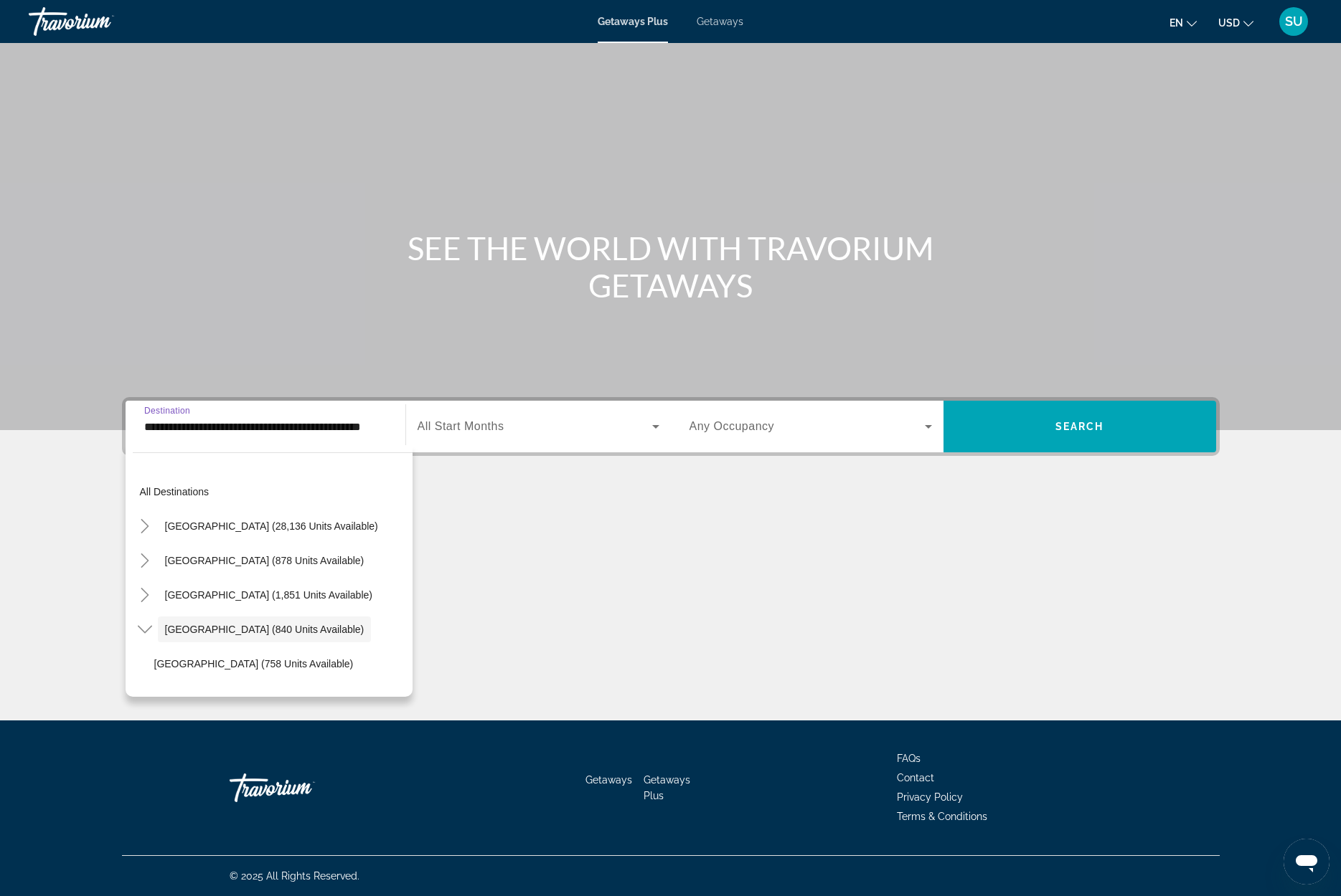
scroll to position [51, 0]
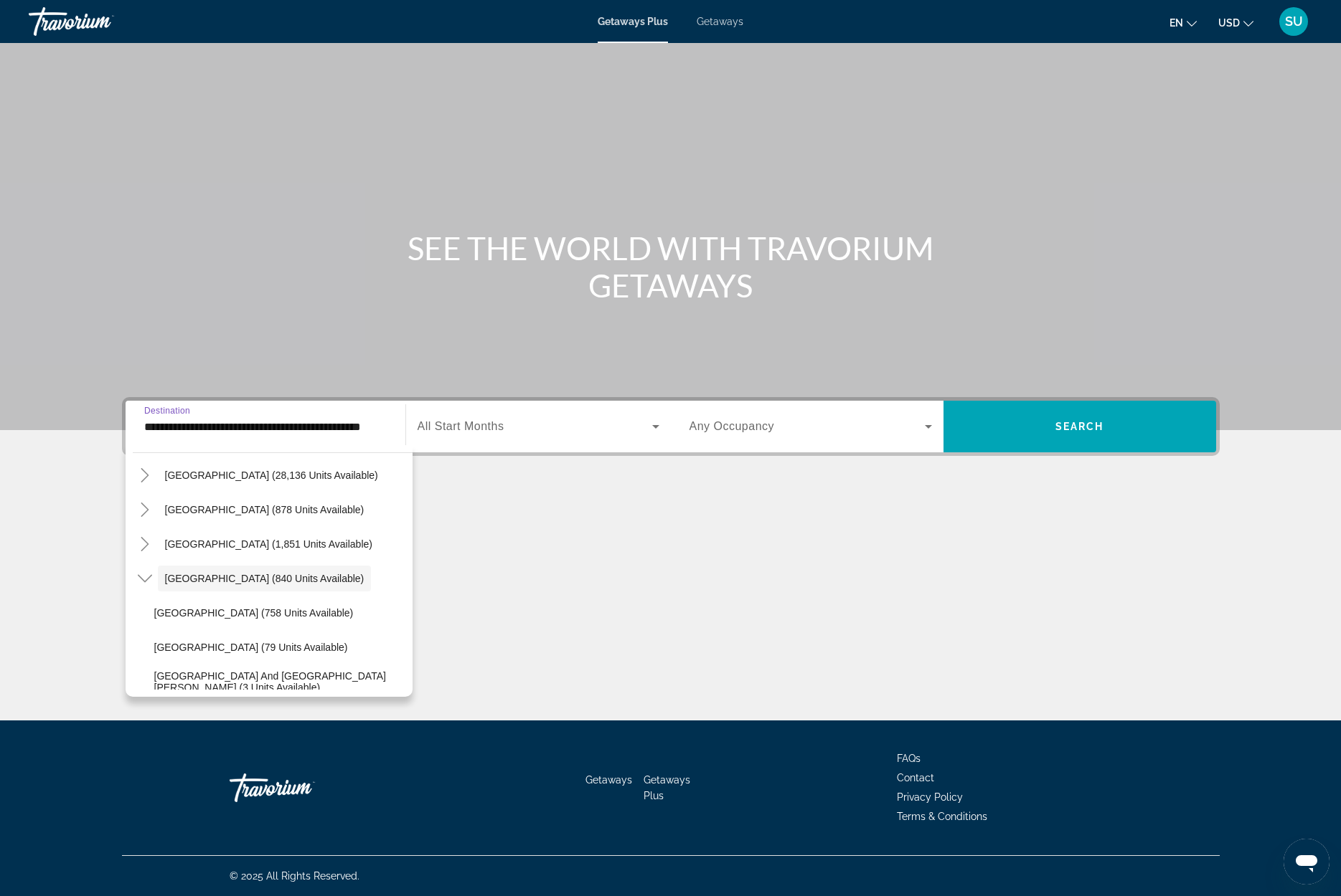
drag, startPoint x: 221, startPoint y: 580, endPoint x: 220, endPoint y: 573, distance: 7.1
click at [221, 580] on span "[GEOGRAPHIC_DATA] (840 units available)" at bounding box center [264, 579] width 199 height 12
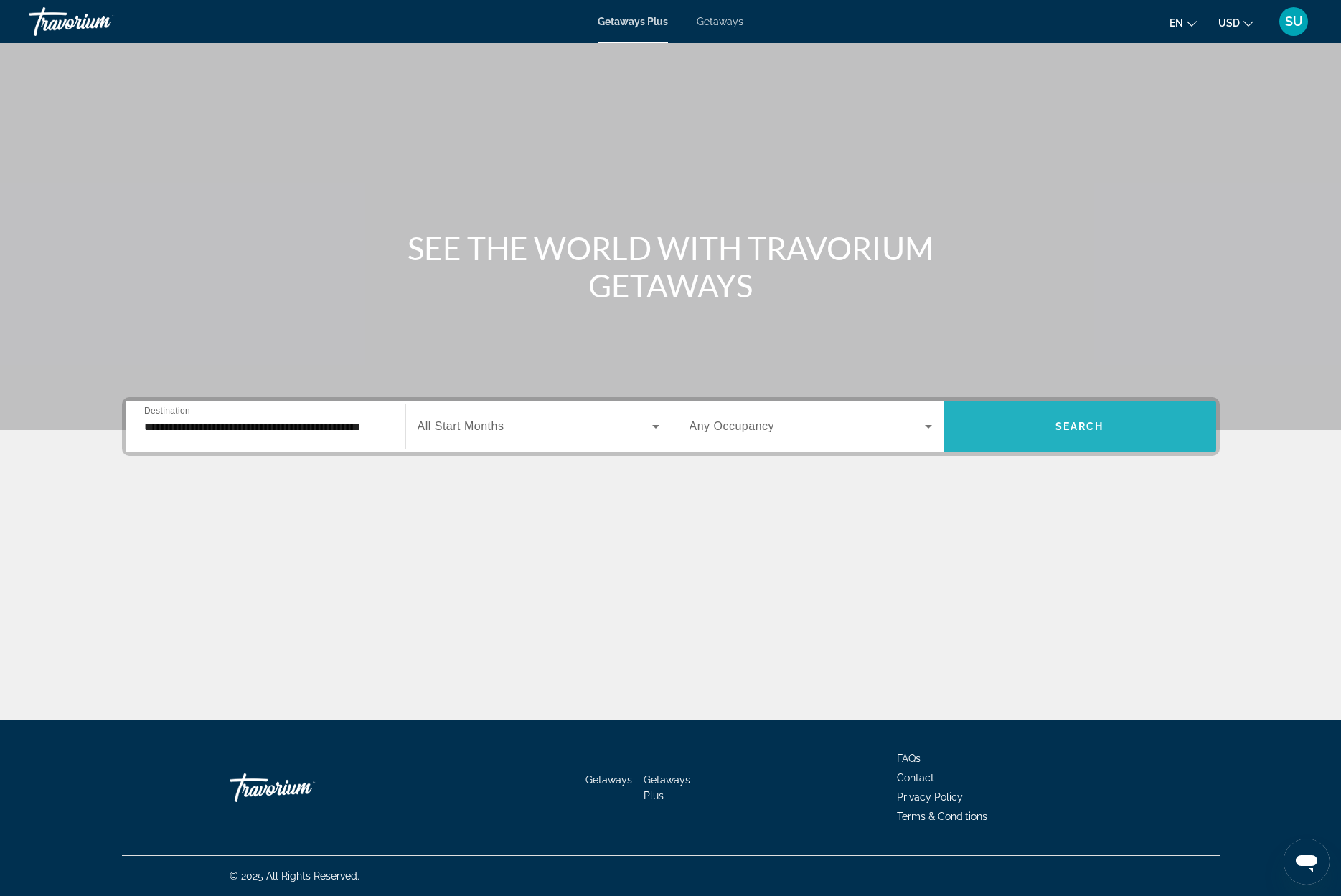
click at [1068, 434] on span "Search widget" at bounding box center [1079, 427] width 272 height 35
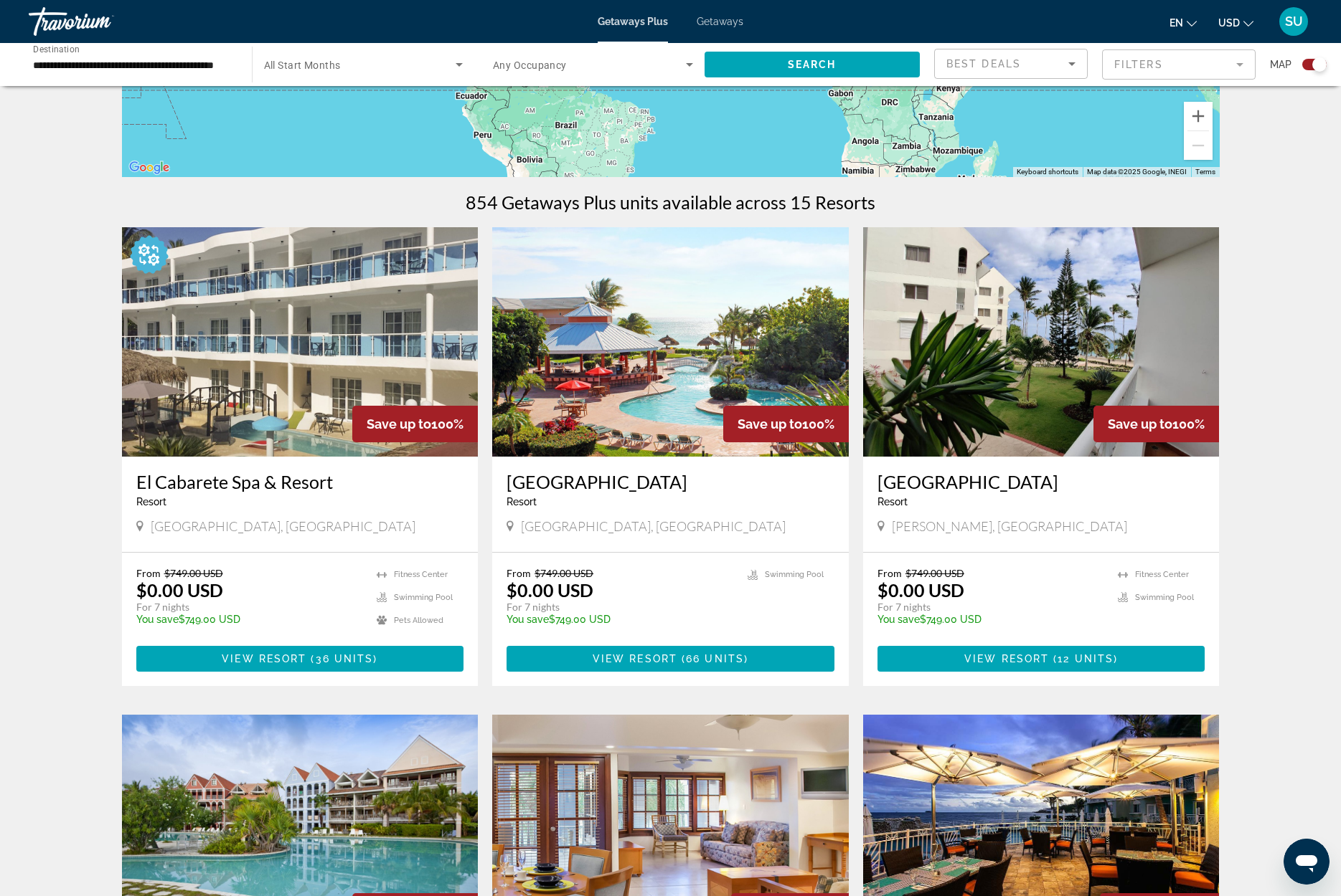
scroll to position [352, 0]
